Goal: Use online tool/utility: Utilize a website feature to perform a specific function

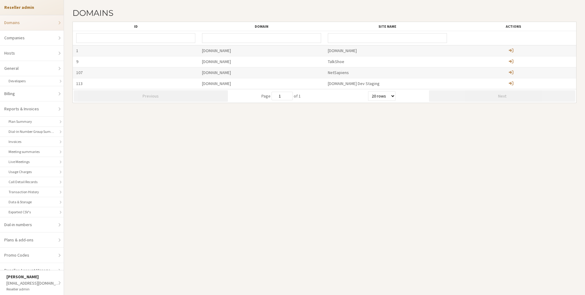
select select "20"
click at [19, 281] on div "[EMAIL_ADDRESS][DOMAIN_NAME]" at bounding box center [40, 283] width 42 height 6
click at [29, 244] on link "Go to dashboard" at bounding box center [40, 245] width 76 height 15
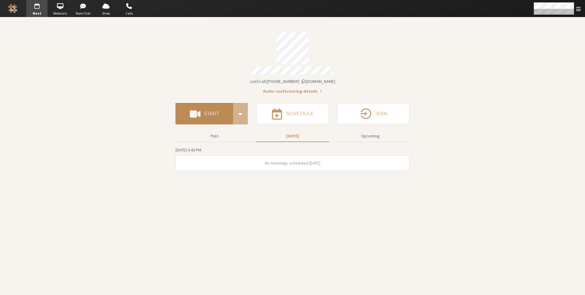
click at [219, 114] on button "Start" at bounding box center [205, 113] width 58 height 21
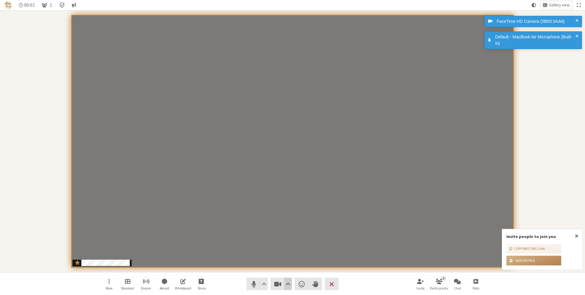
click at [289, 283] on span "Video setting" at bounding box center [288, 284] width 5 height 9
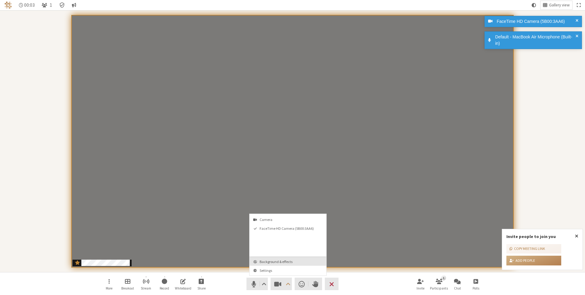
click at [287, 260] on span "Background & effects" at bounding box center [292, 262] width 64 height 4
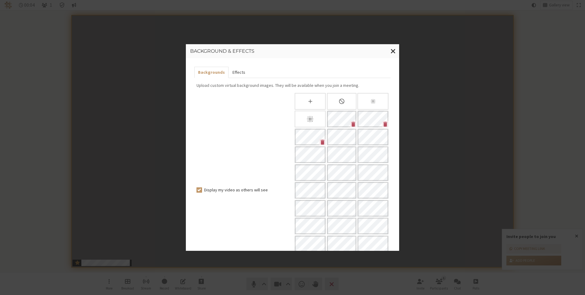
click at [239, 76] on button "Effects" at bounding box center [239, 72] width 20 height 11
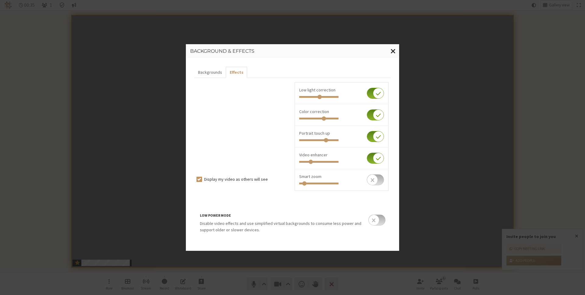
click at [394, 52] on span "Close modal" at bounding box center [393, 51] width 5 height 8
